Goal: Information Seeking & Learning: Learn about a topic

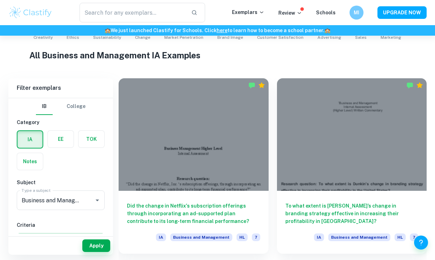
scroll to position [157, 0]
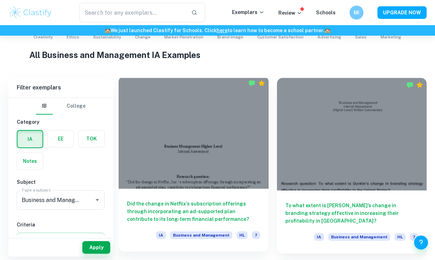
click at [216, 158] on div at bounding box center [194, 132] width 150 height 112
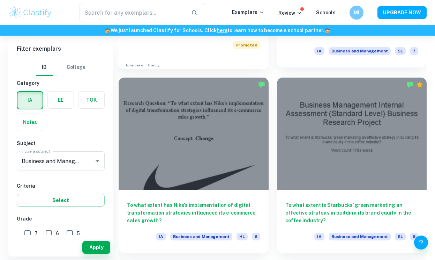
scroll to position [533, 0]
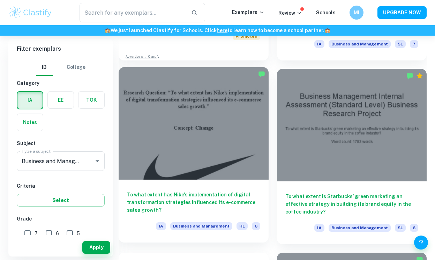
click at [201, 142] on div at bounding box center [194, 123] width 150 height 112
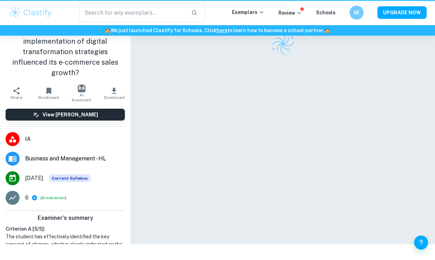
click at [201, 142] on div at bounding box center [282, 122] width 261 height 244
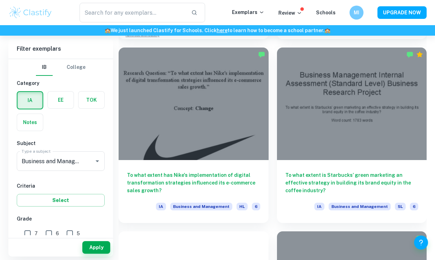
scroll to position [557, 0]
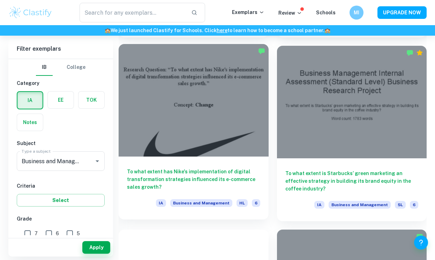
click at [210, 120] on div at bounding box center [194, 100] width 150 height 112
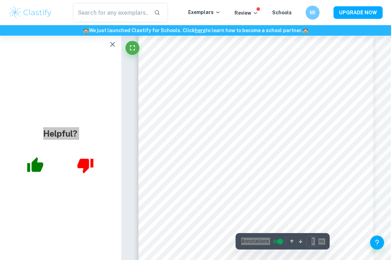
scroll to position [80, 1]
type input "7"
